Goal: Task Accomplishment & Management: Use online tool/utility

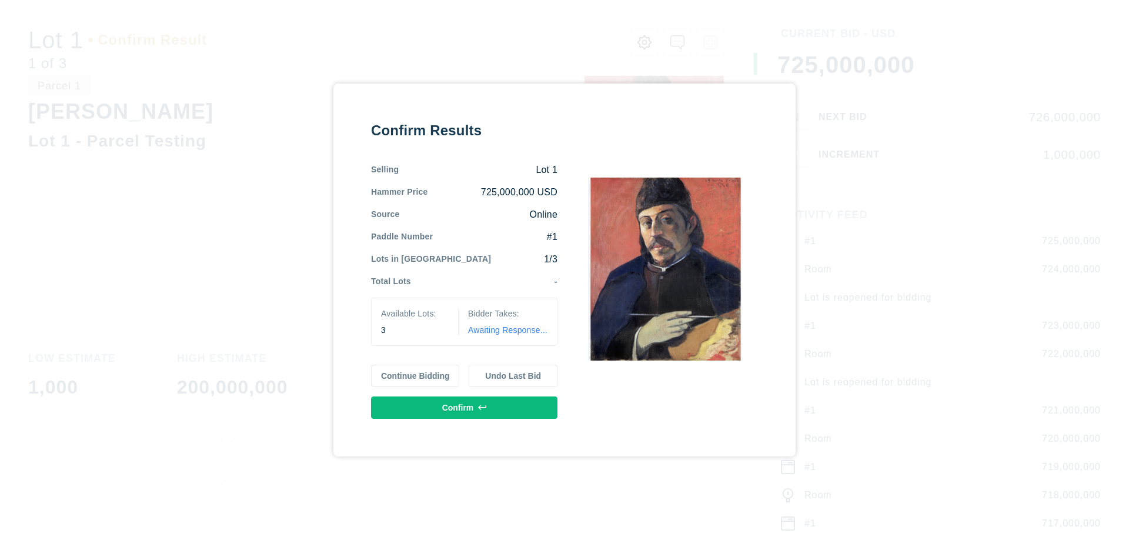
click at [416, 376] on button "Continue Bidding" at bounding box center [415, 376] width 89 height 22
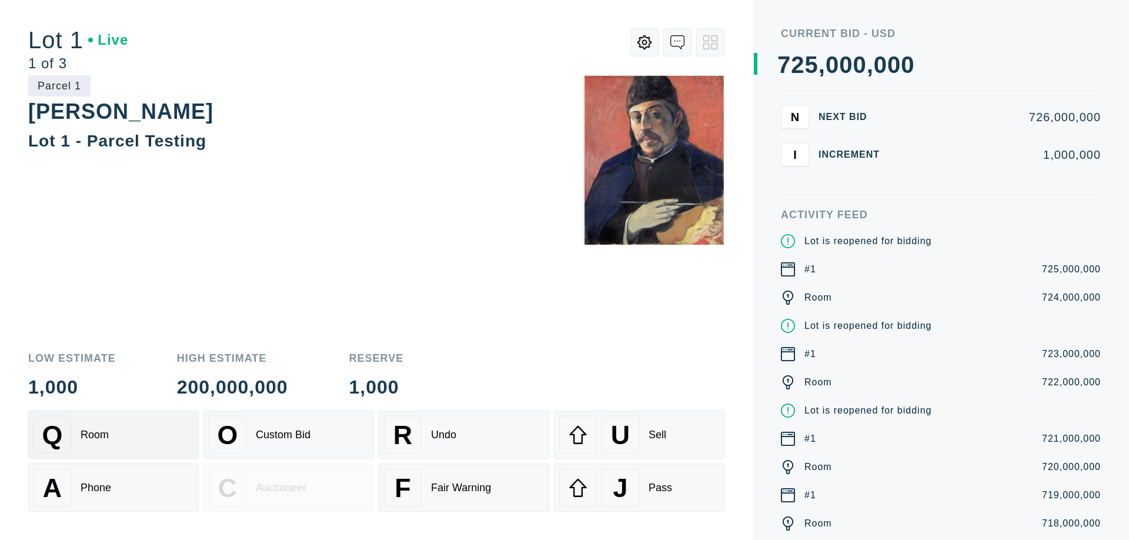
click at [114, 435] on div "Q Room" at bounding box center [114, 435] width 160 height 38
